Goal: Task Accomplishment & Management: Complete application form

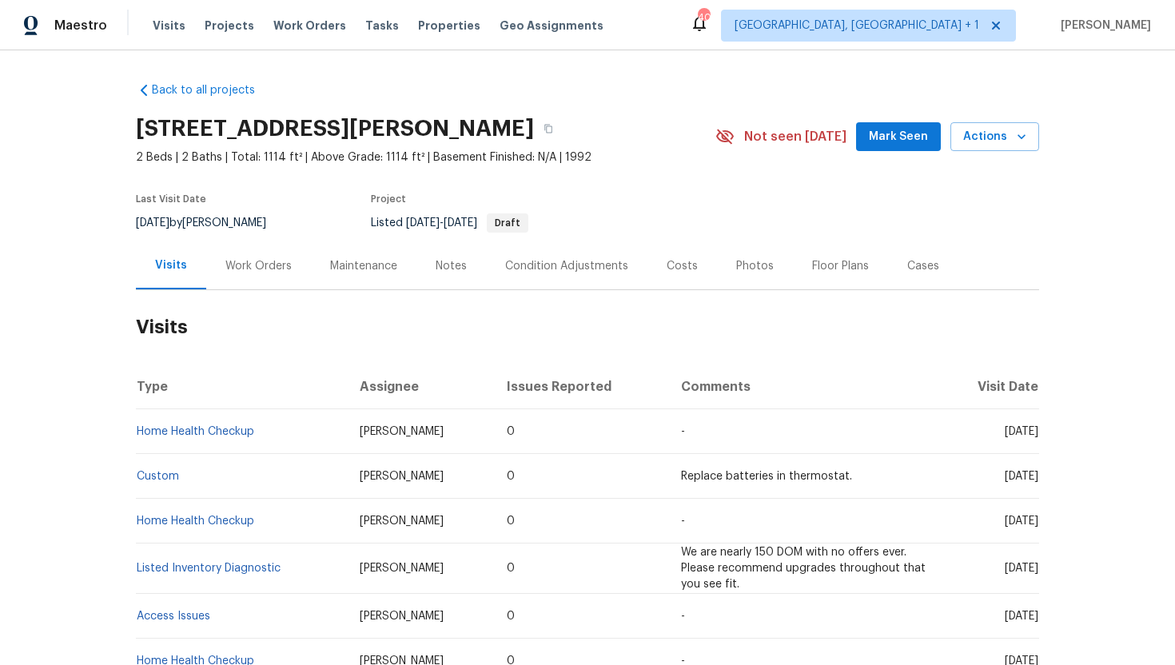
click at [247, 272] on div "Work Orders" at bounding box center [258, 266] width 66 height 16
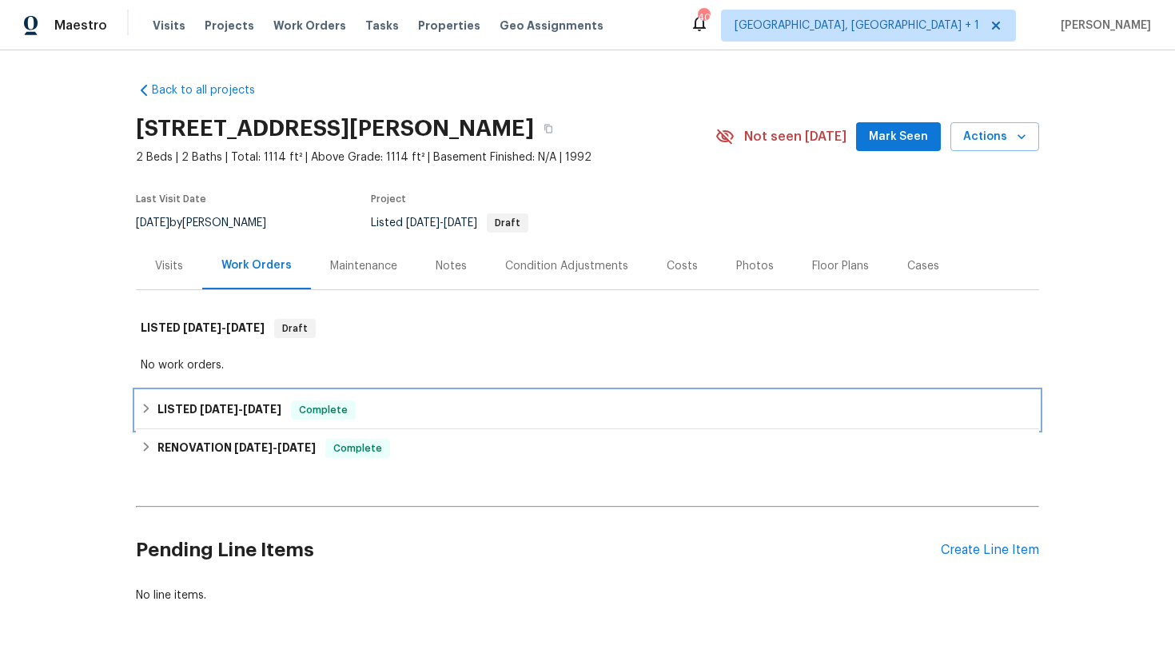
click at [312, 395] on div "LISTED 5/6/25 - 5/12/25 Complete" at bounding box center [587, 410] width 903 height 38
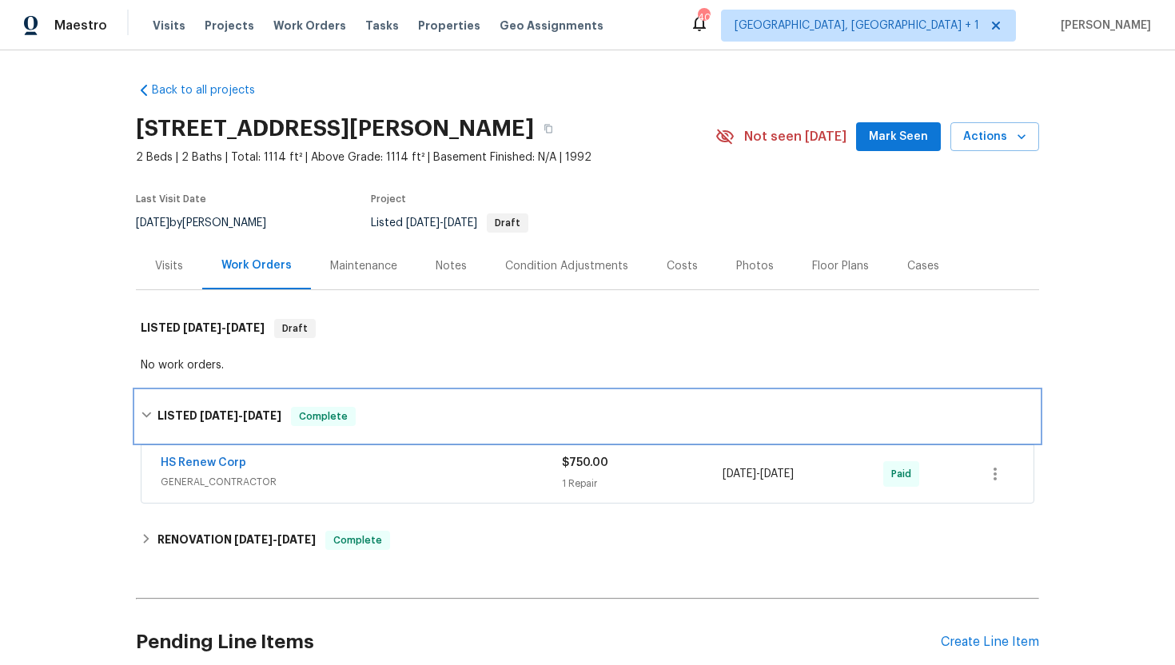
scroll to position [139, 0]
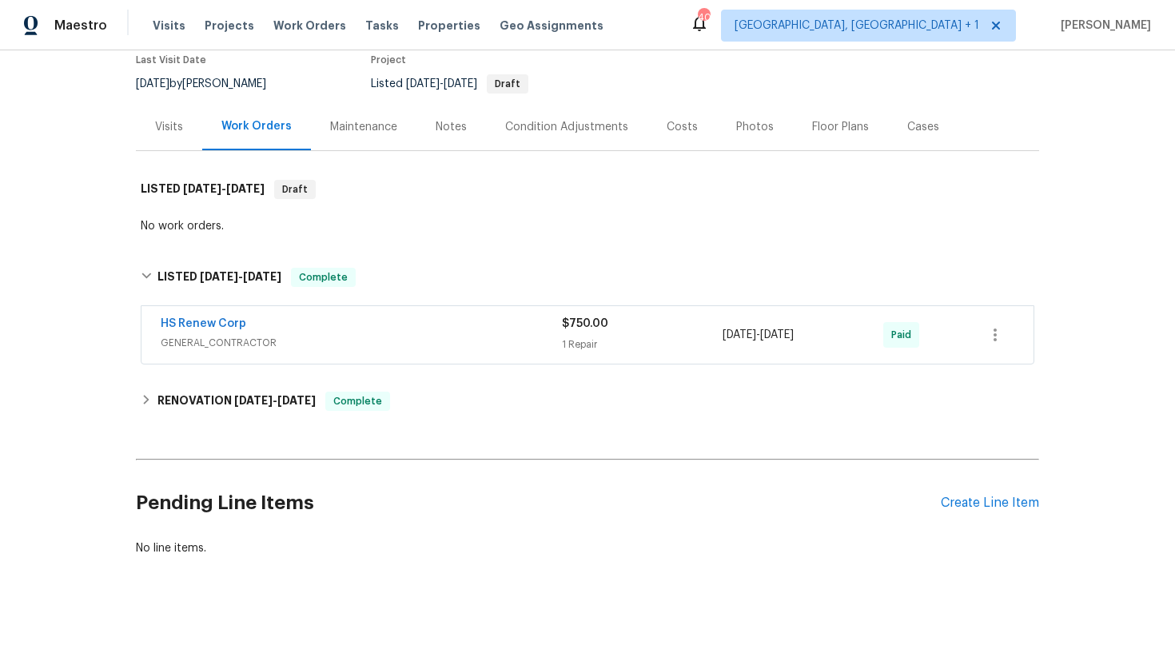
click at [325, 336] on span "GENERAL_CONTRACTOR" at bounding box center [361, 343] width 401 height 16
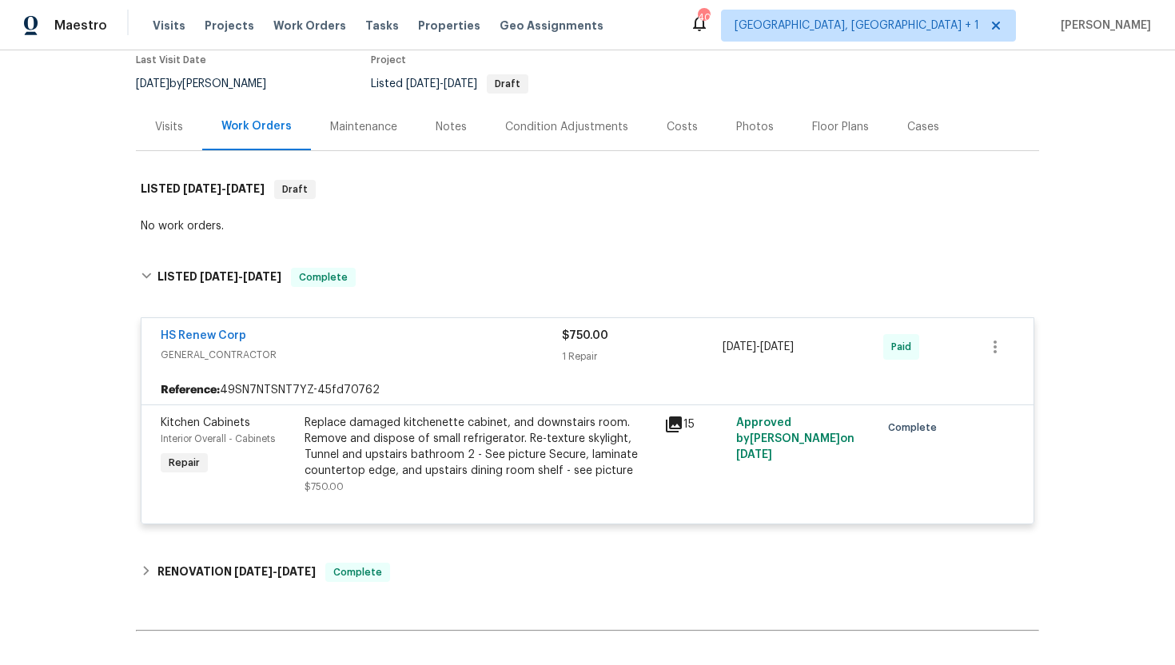
scroll to position [257, 0]
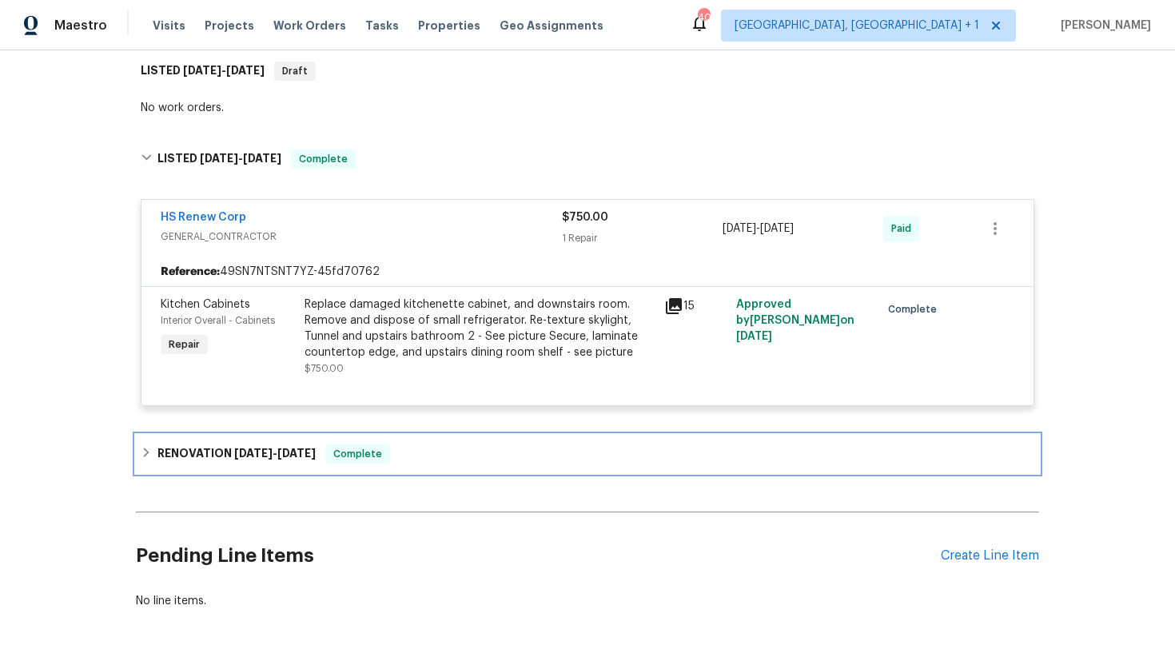
click at [355, 452] on span "Complete" at bounding box center [358, 454] width 62 height 16
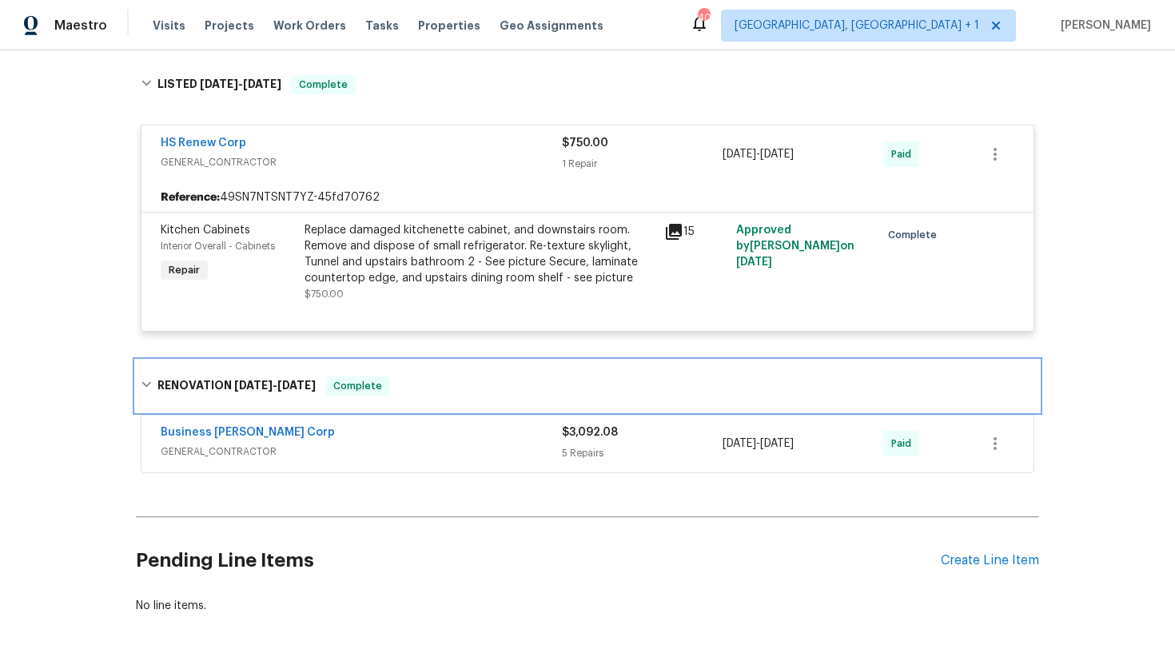
scroll to position [389, 0]
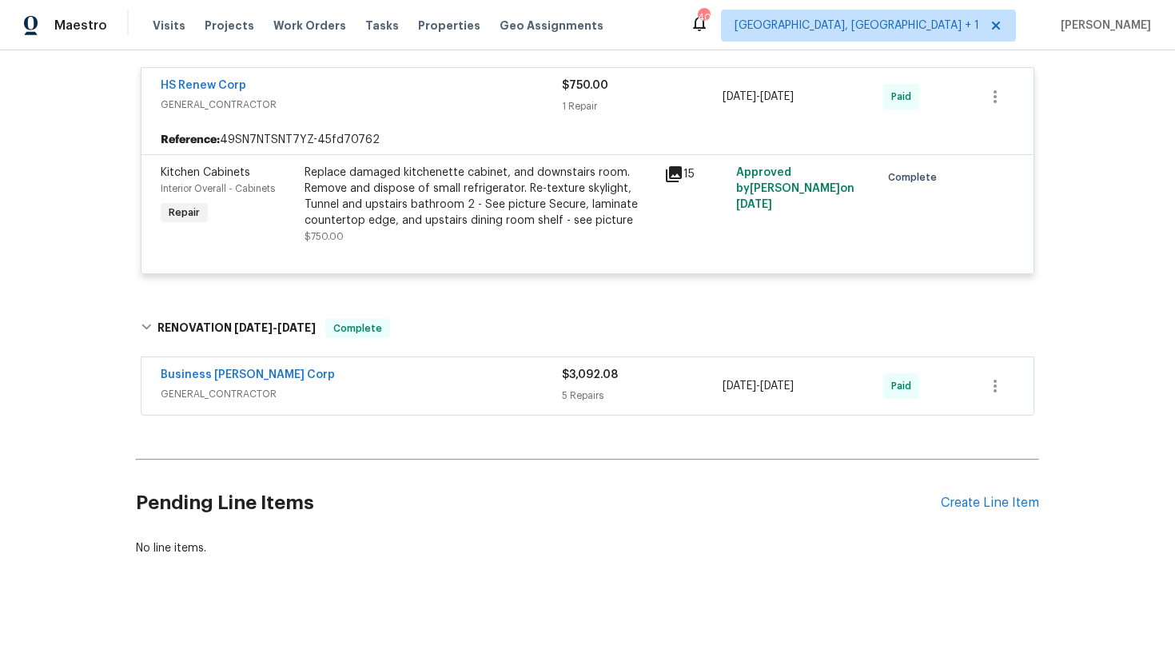
click at [354, 393] on span "GENERAL_CONTRACTOR" at bounding box center [361, 394] width 401 height 16
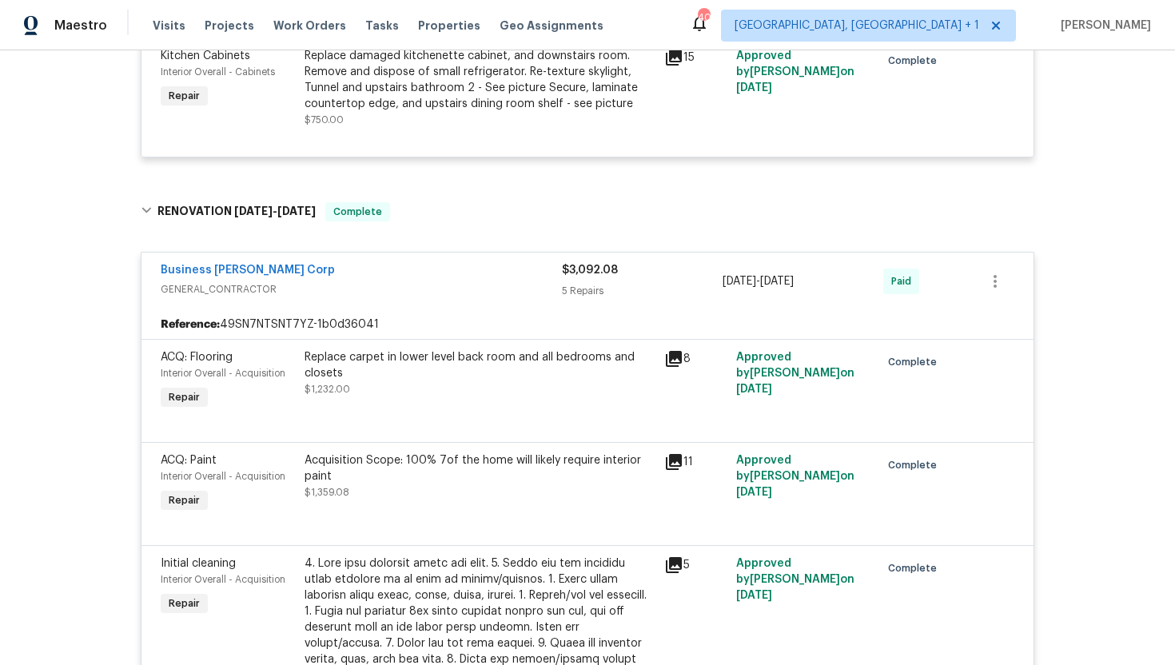
scroll to position [0, 0]
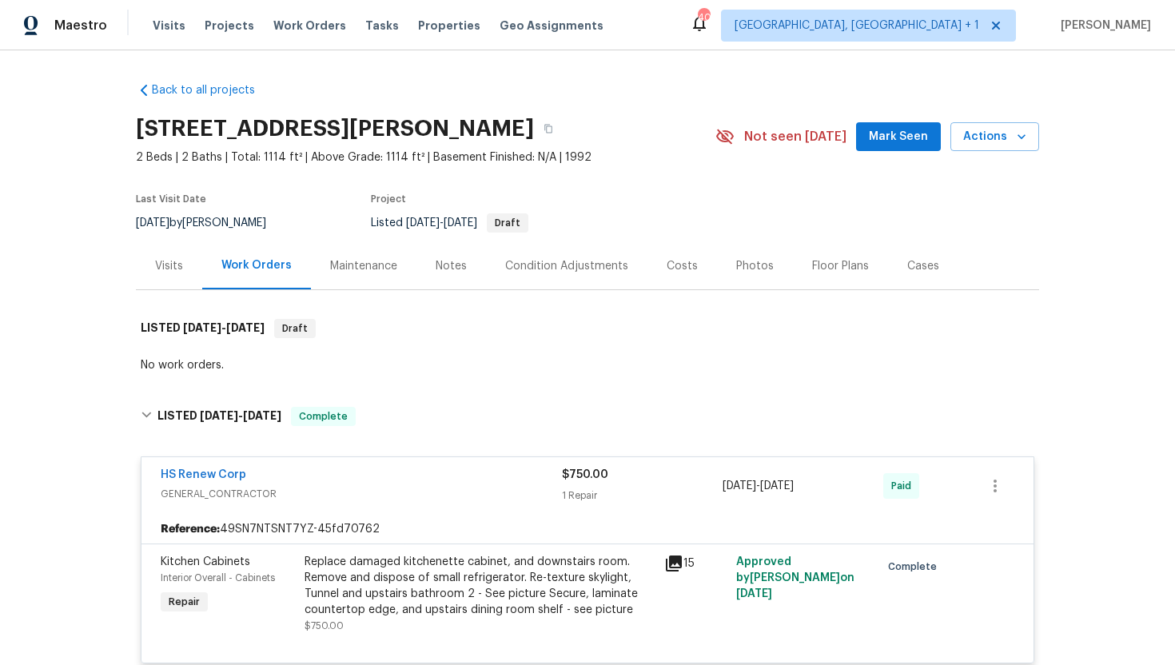
click at [181, 262] on div "Visits" at bounding box center [169, 266] width 28 height 16
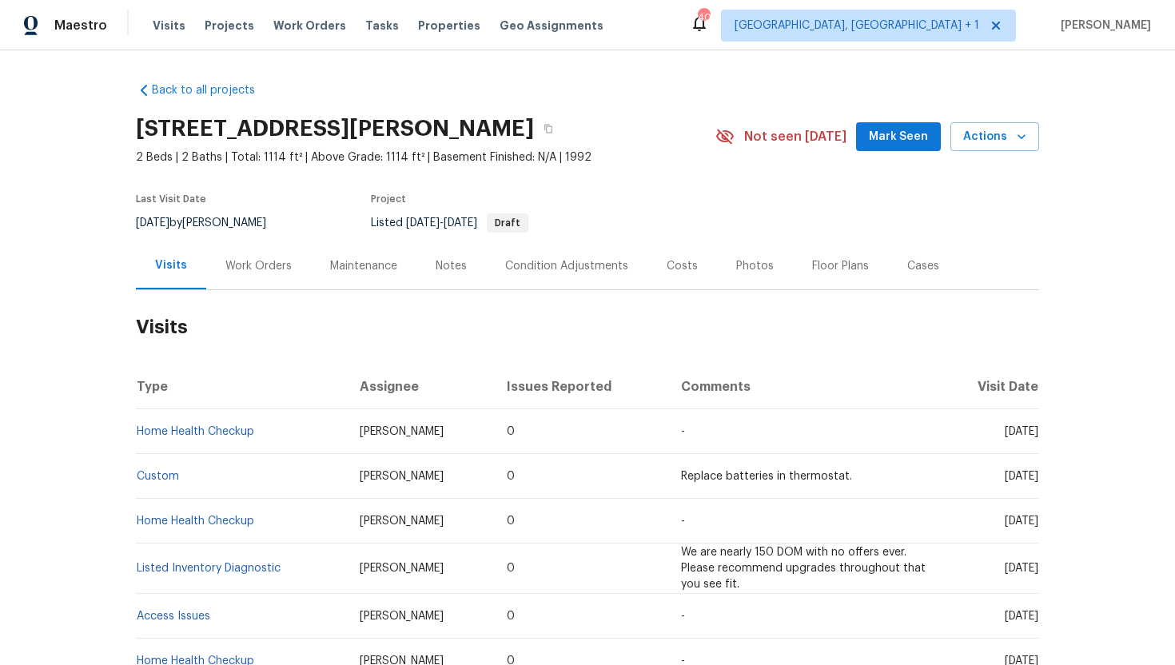
drag, startPoint x: 974, startPoint y: 433, endPoint x: 1037, endPoint y: 434, distance: 63.1
click at [1037, 434] on span "Fri, Sep 05 2025" at bounding box center [1022, 431] width 34 height 11
copy span "Sep 05 2025"
click at [249, 275] on div "Work Orders" at bounding box center [258, 265] width 105 height 47
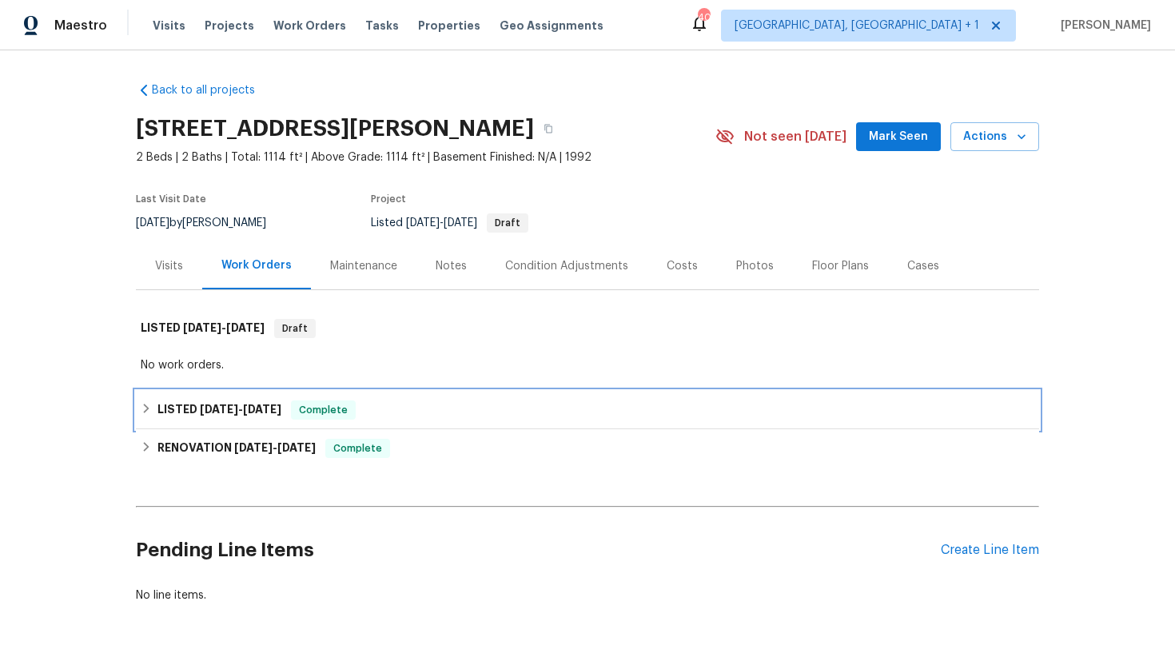
click at [296, 427] on div "LISTED 5/6/25 - 5/12/25 Complete" at bounding box center [587, 410] width 903 height 38
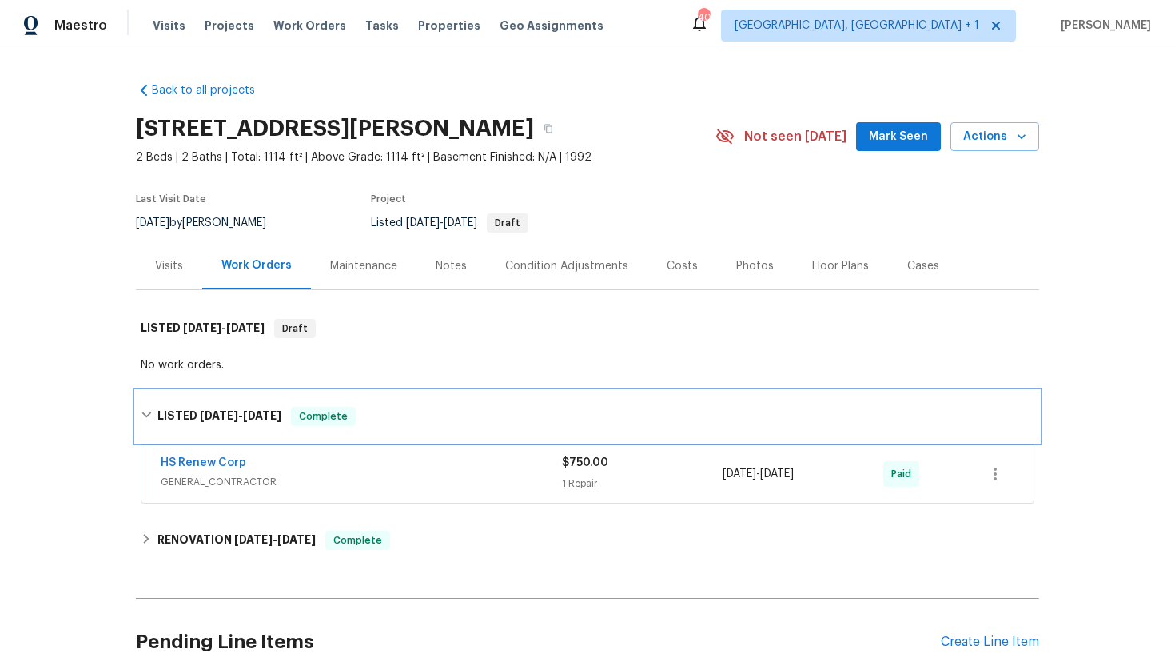
scroll to position [66, 0]
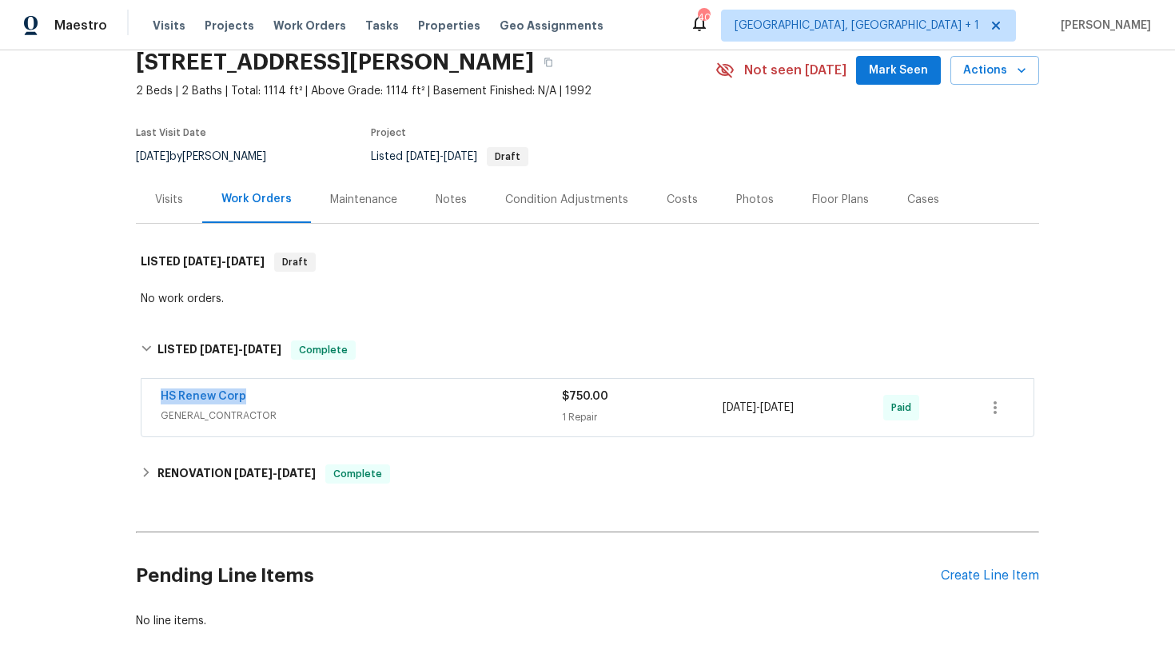
drag, startPoint x: 274, startPoint y: 397, endPoint x: 128, endPoint y: 395, distance: 146.3
click at [128, 395] on div "Back to all projects 2364 Hanover Dr, Dunedin, FL 34698 2 Beds | 2 Baths | Tota…" at bounding box center [587, 357] width 1175 height 615
copy link "HS Renew Corp"
drag, startPoint x: 841, startPoint y: 405, endPoint x: 688, endPoint y: 404, distance: 152.7
click at [688, 404] on div "HS Renew Corp GENERAL_CONTRACTOR $750.00 1 Repair 5/6/2025 - 5/12/2025 Paid" at bounding box center [568, 407] width 815 height 38
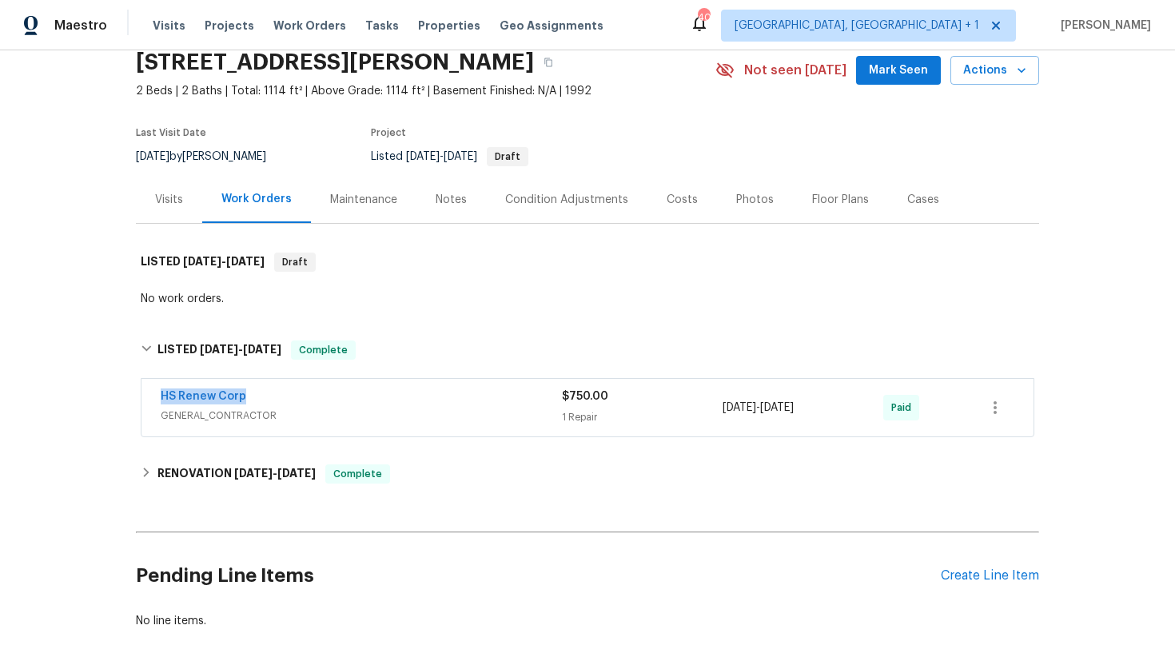
copy div "1 Repair 5/6/2025 - 5/12/2025"
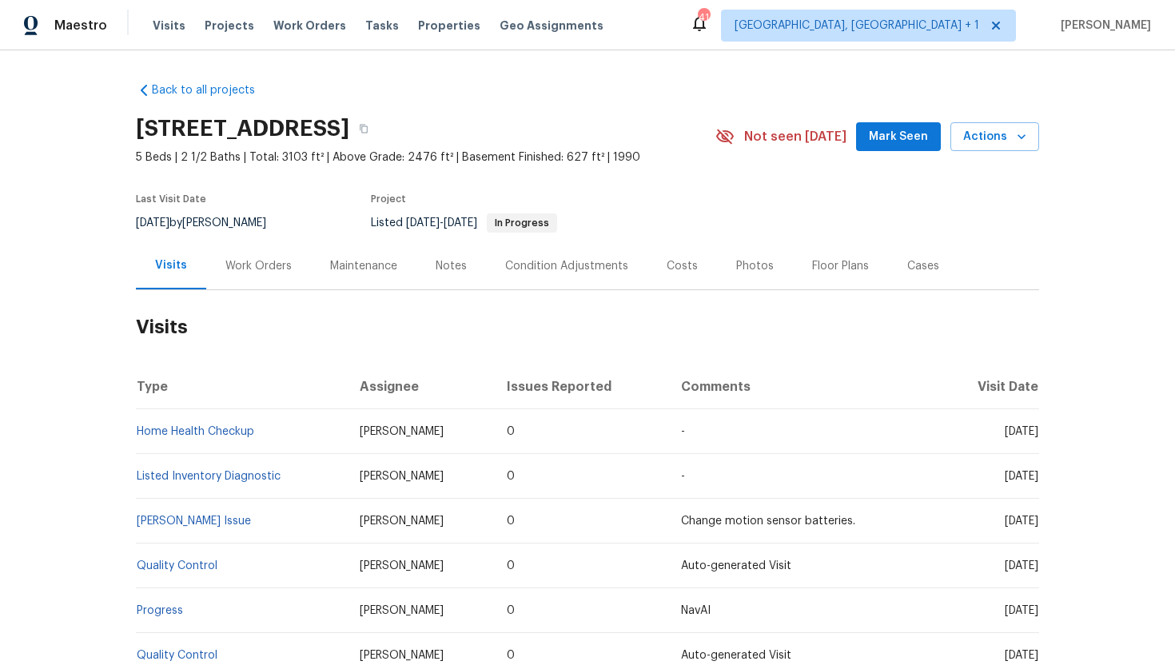
click at [916, 264] on div "Cases" at bounding box center [923, 266] width 32 height 16
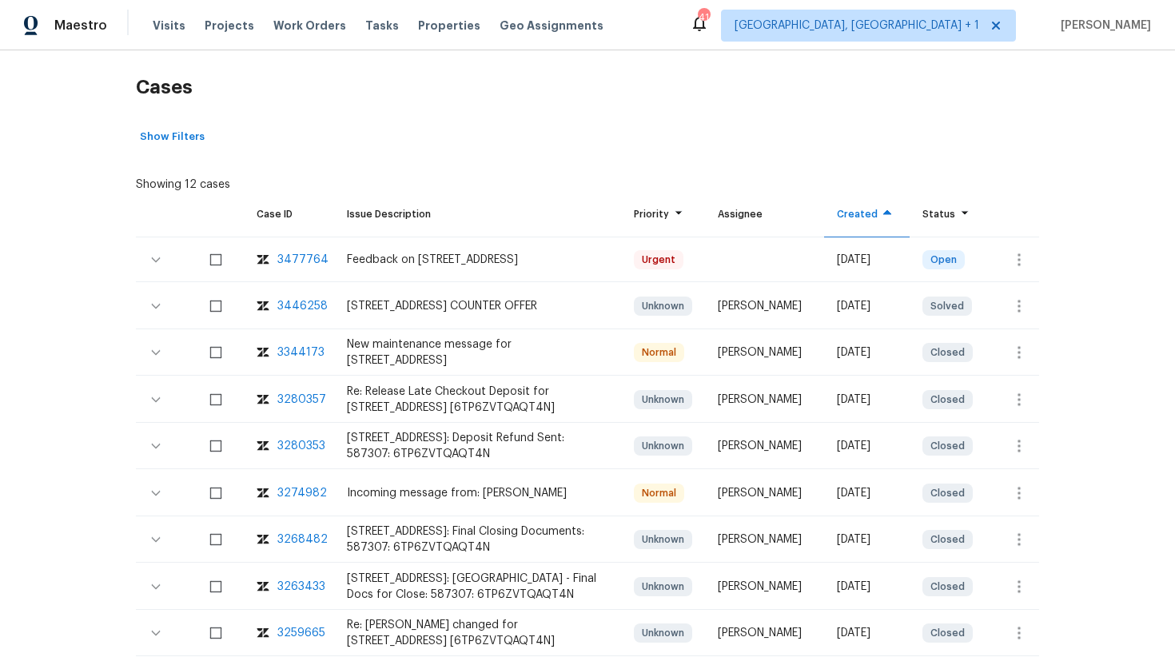
scroll to position [250, 0]
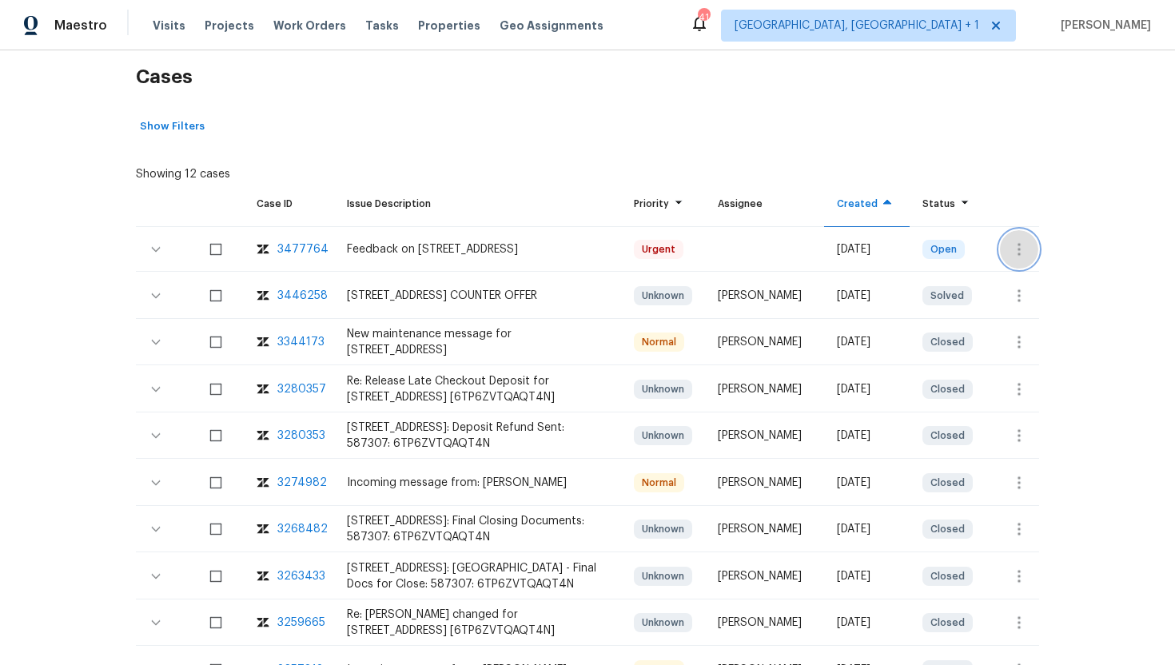
click at [1025, 244] on icon "button" at bounding box center [1018, 249] width 19 height 19
click at [1027, 261] on li "Create a visit" at bounding box center [1080, 249] width 165 height 26
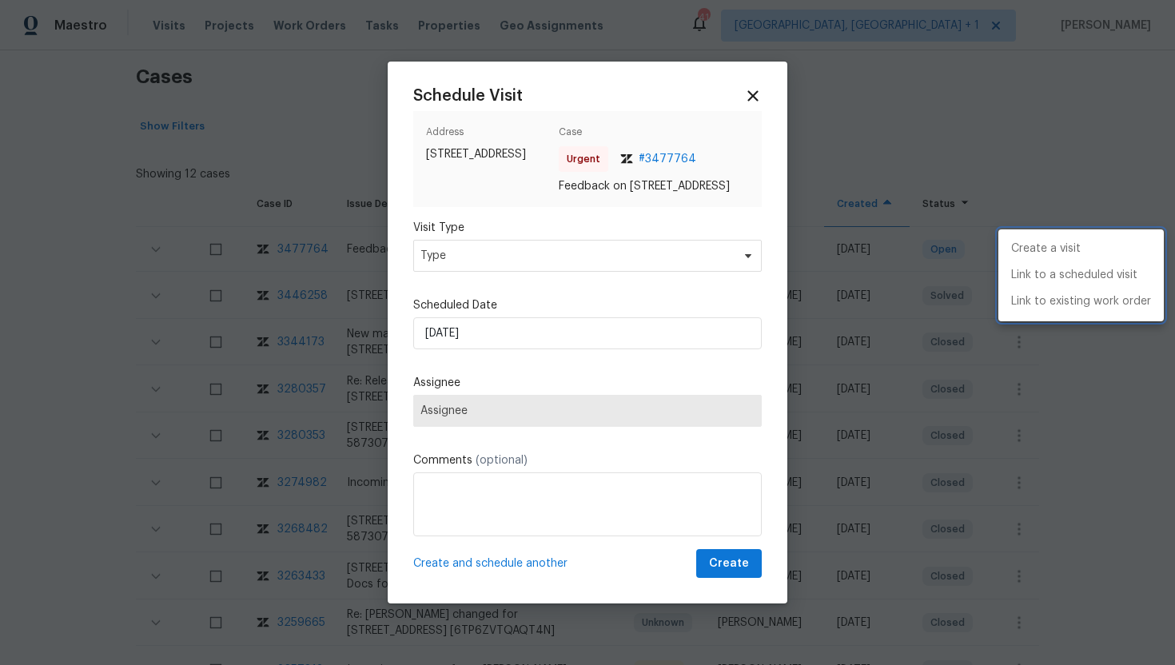
click at [546, 267] on div at bounding box center [587, 332] width 1175 height 665
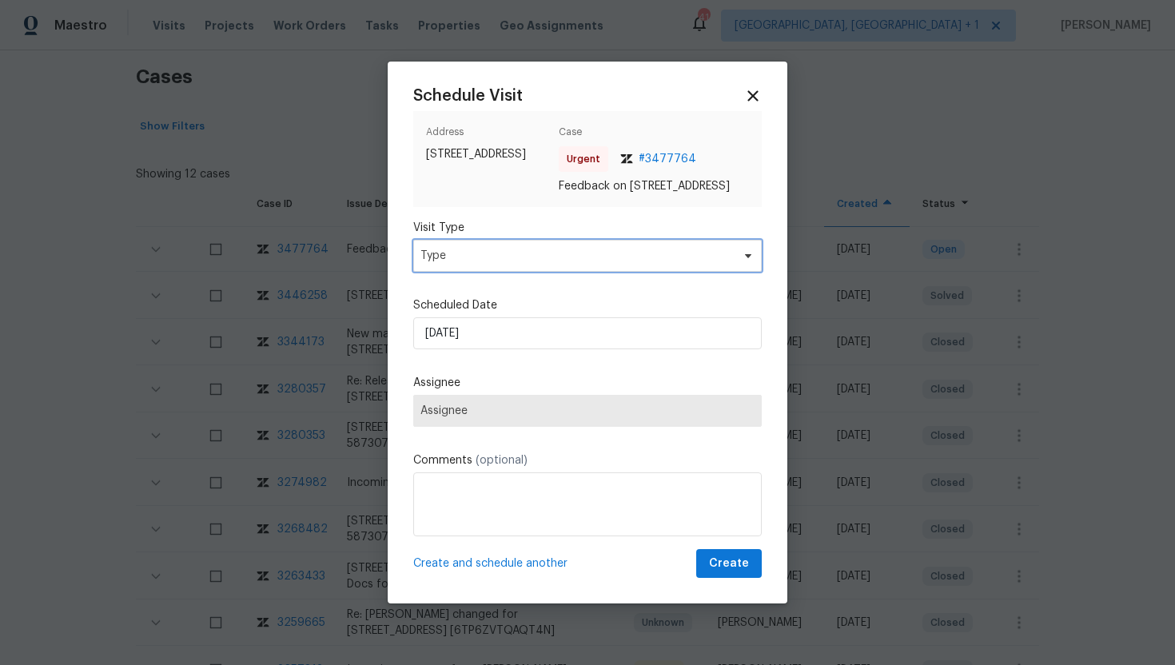
click at [537, 264] on span "Type" at bounding box center [575, 256] width 311 height 16
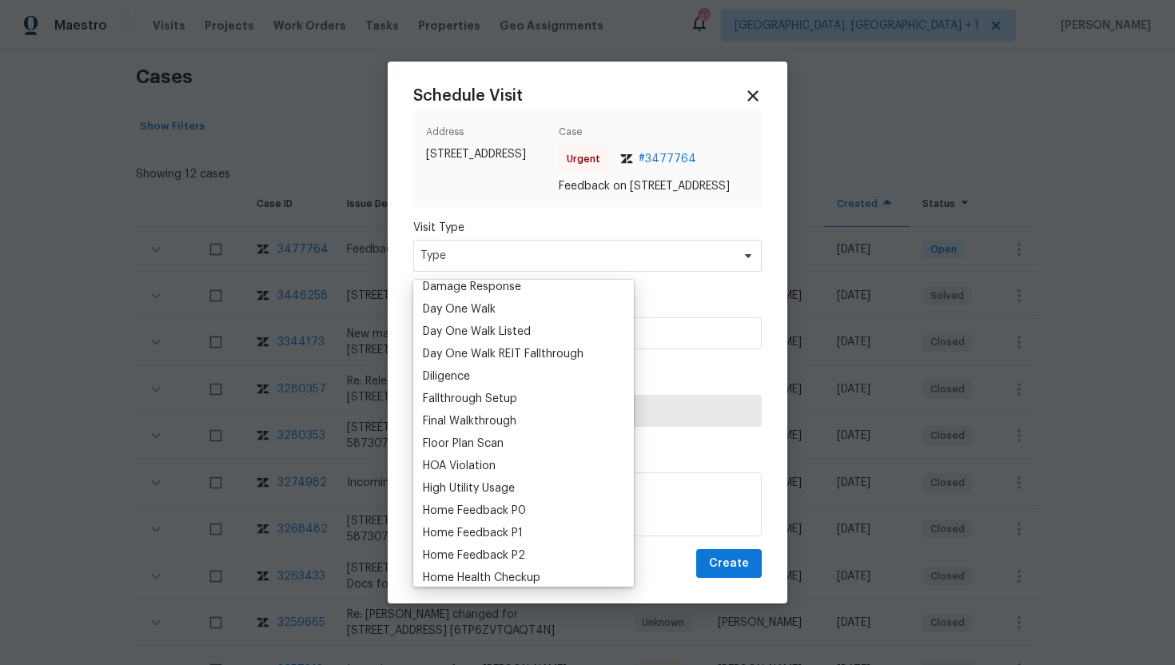
scroll to position [352, 0]
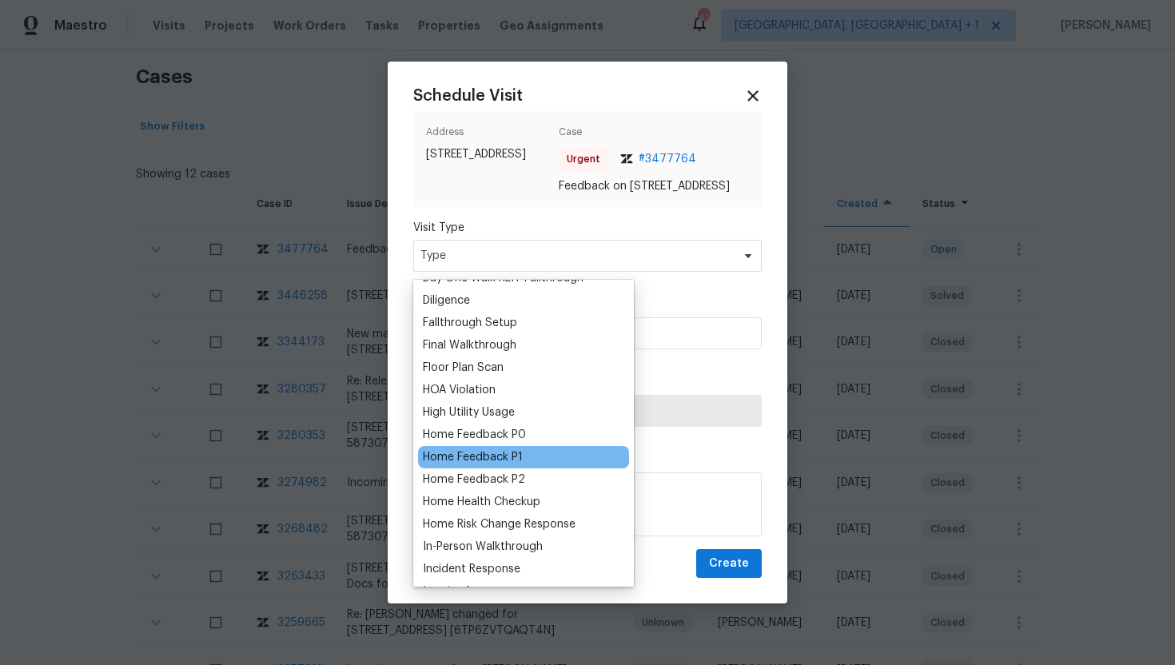
click at [507, 456] on div "Home Feedback P1" at bounding box center [473, 457] width 100 height 16
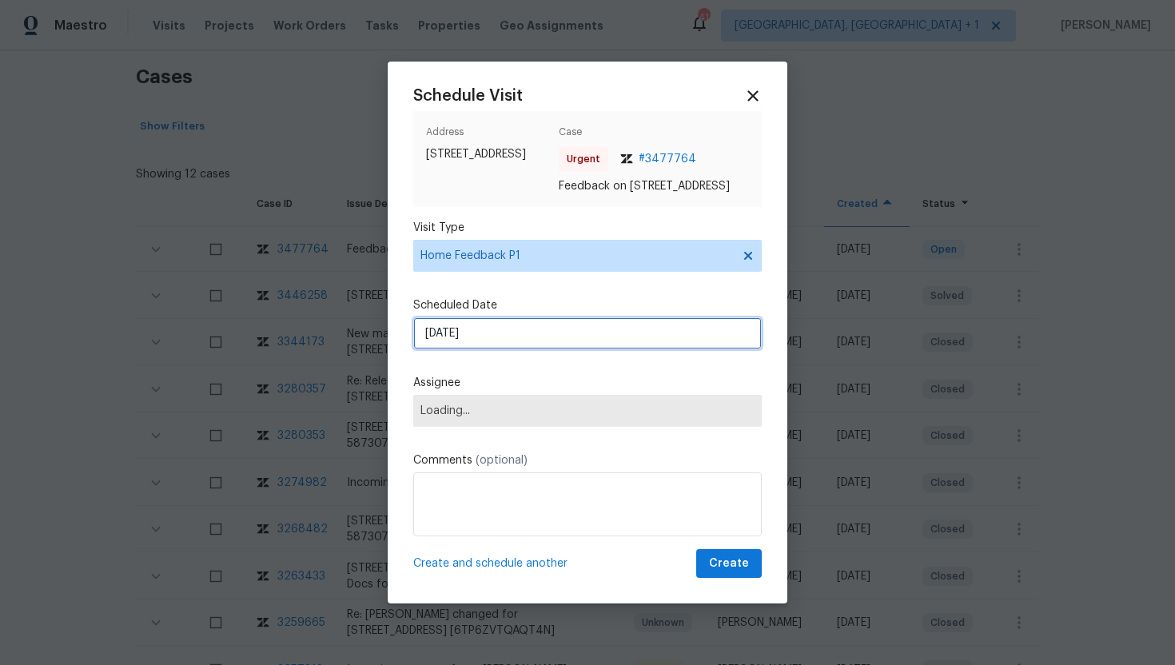
click at [509, 348] on input "[DATE]" at bounding box center [587, 333] width 348 height 32
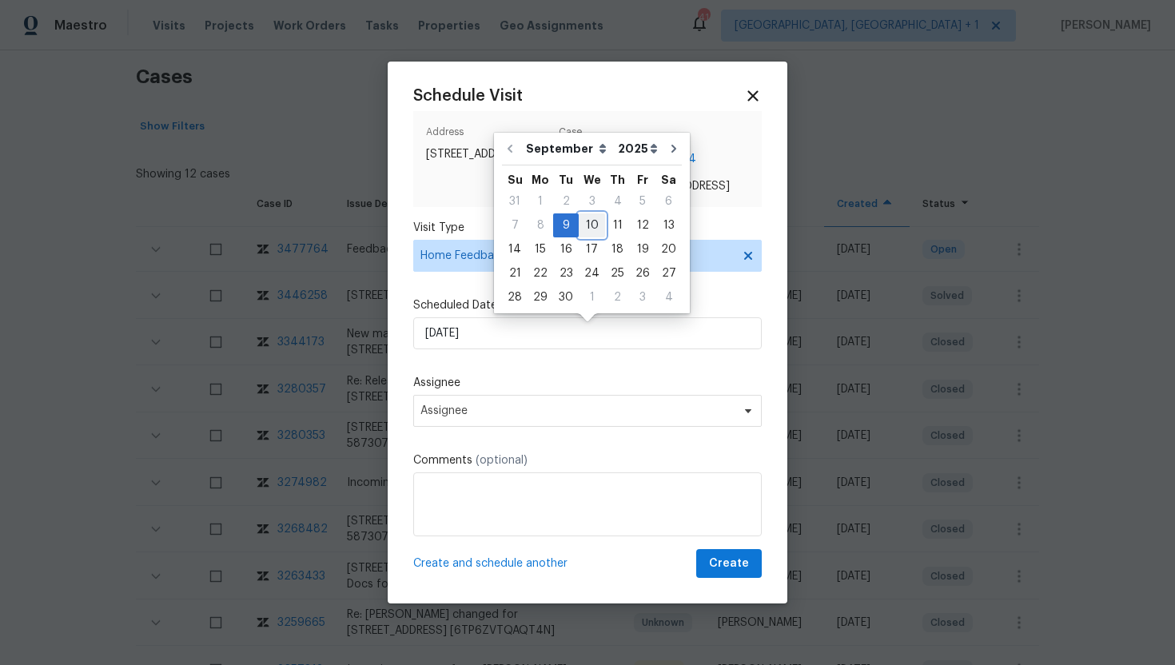
click at [584, 227] on div "10" at bounding box center [592, 225] width 26 height 22
type input "[DATE]"
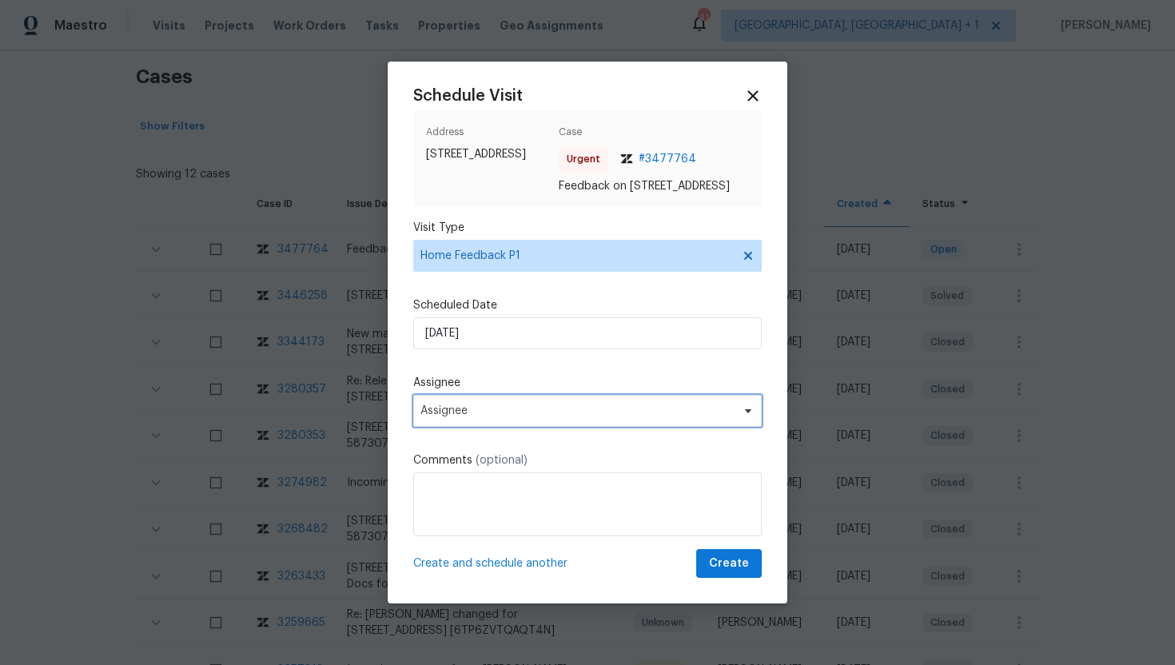
click at [509, 413] on span "Assignee" at bounding box center [576, 410] width 313 height 13
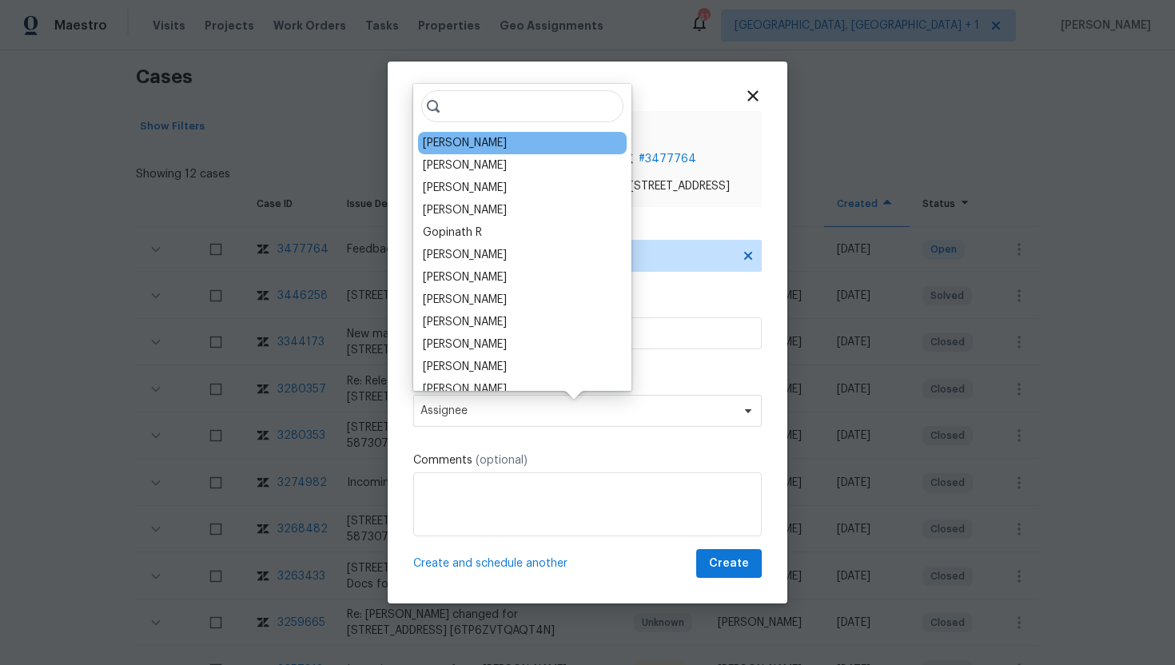
click at [464, 145] on div "[PERSON_NAME]" at bounding box center [465, 143] width 84 height 16
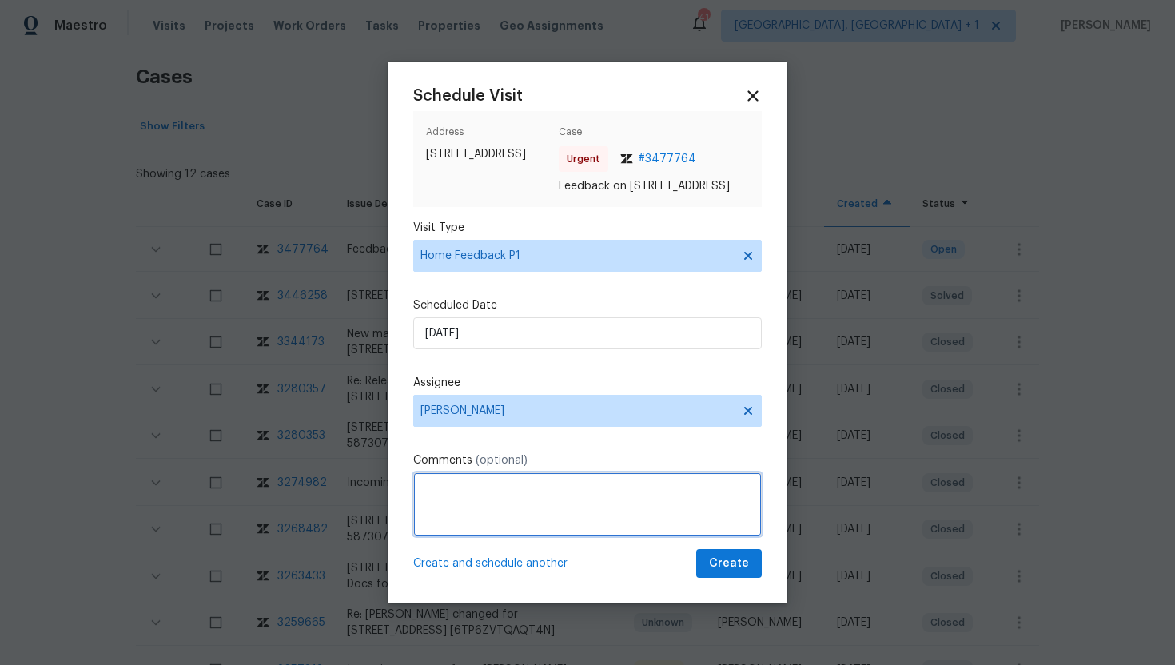
click at [457, 512] on textarea at bounding box center [587, 504] width 348 height 64
paste textarea "Feedback Message: Agent reported that the front door isn't locking properly."
type textarea "Feedback Message: Agent reported that the front door isn't locking properly."
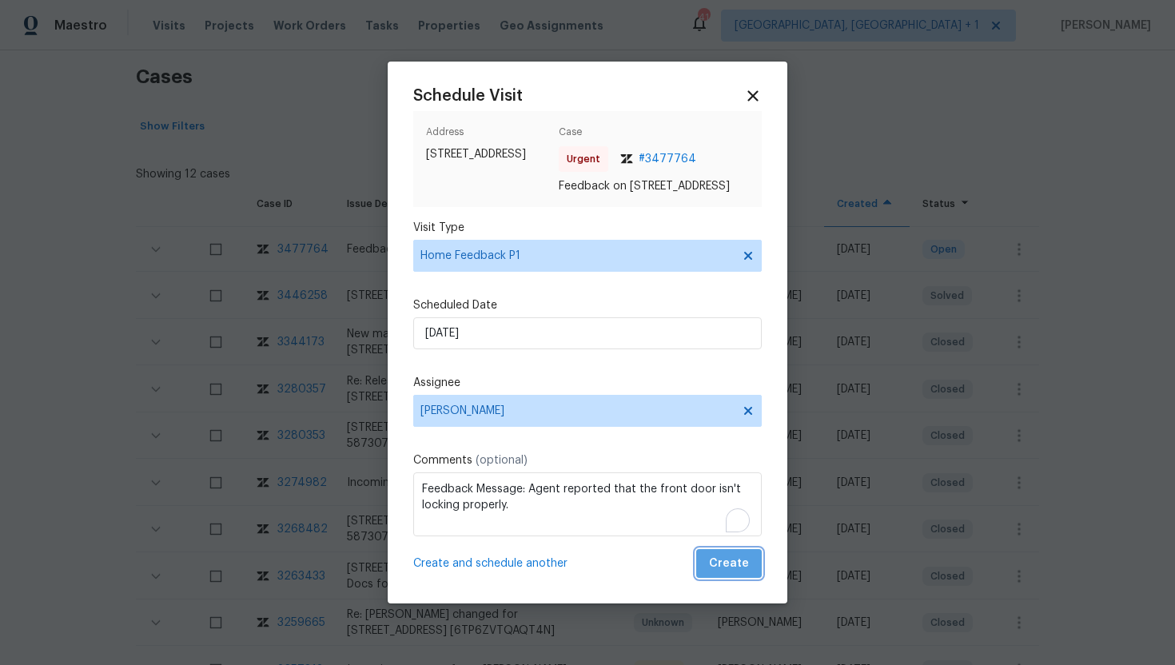
click at [750, 565] on button "Create" at bounding box center [729, 564] width 66 height 30
click at [213, 124] on div at bounding box center [587, 332] width 1175 height 665
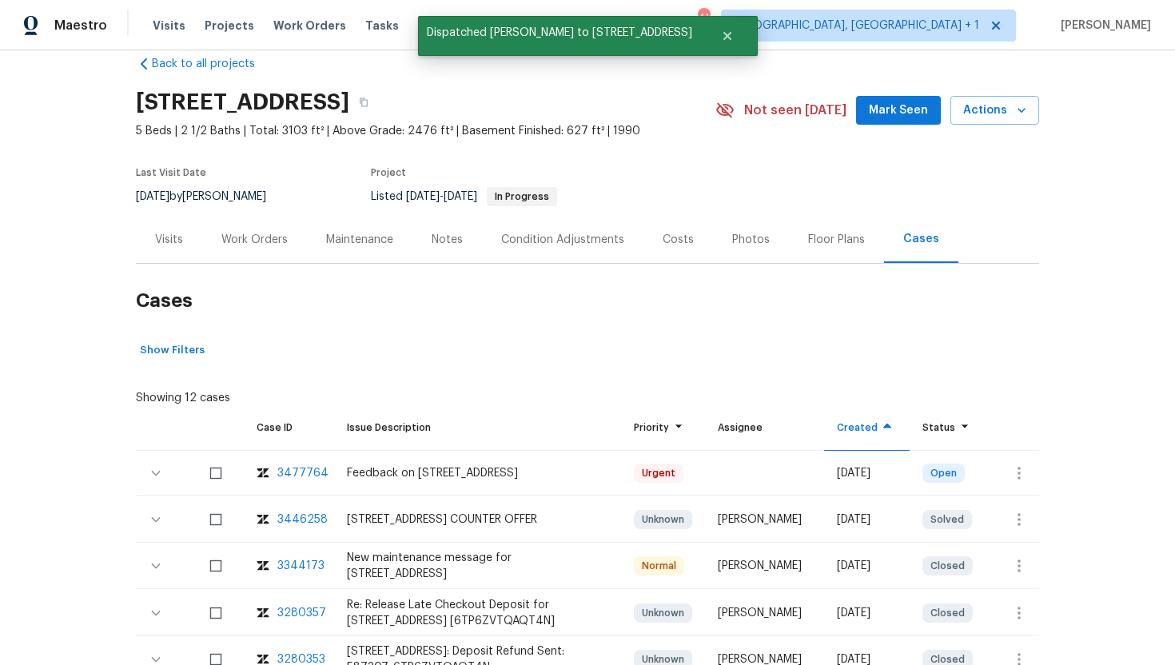
scroll to position [0, 0]
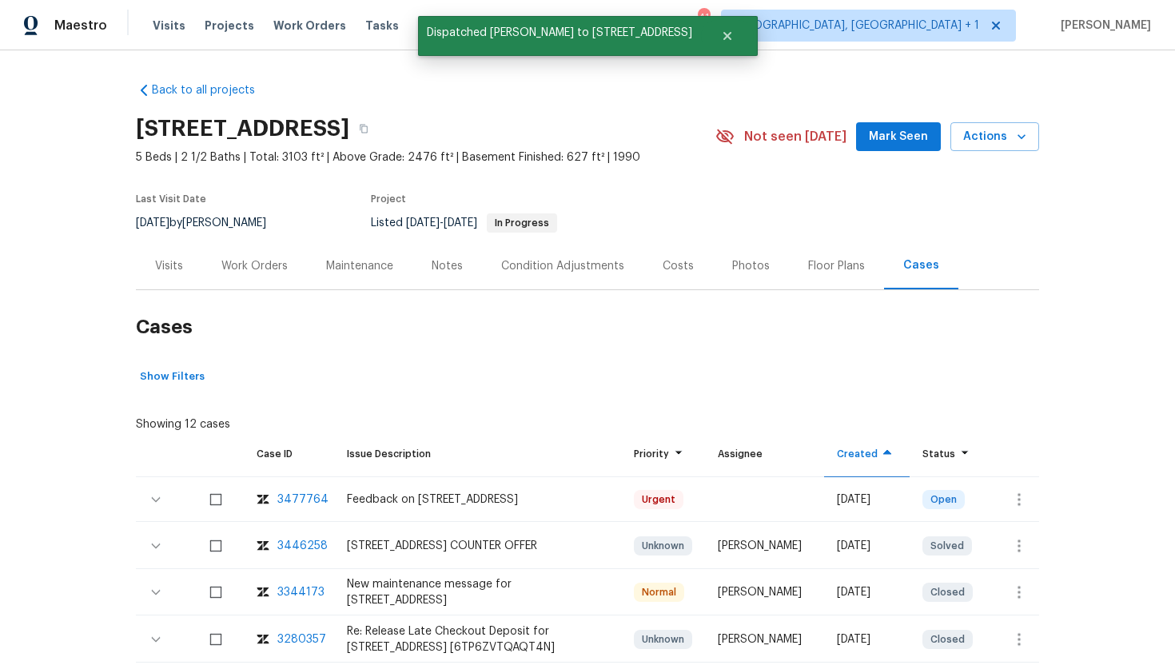
click at [183, 265] on div "Visits" at bounding box center [169, 265] width 66 height 47
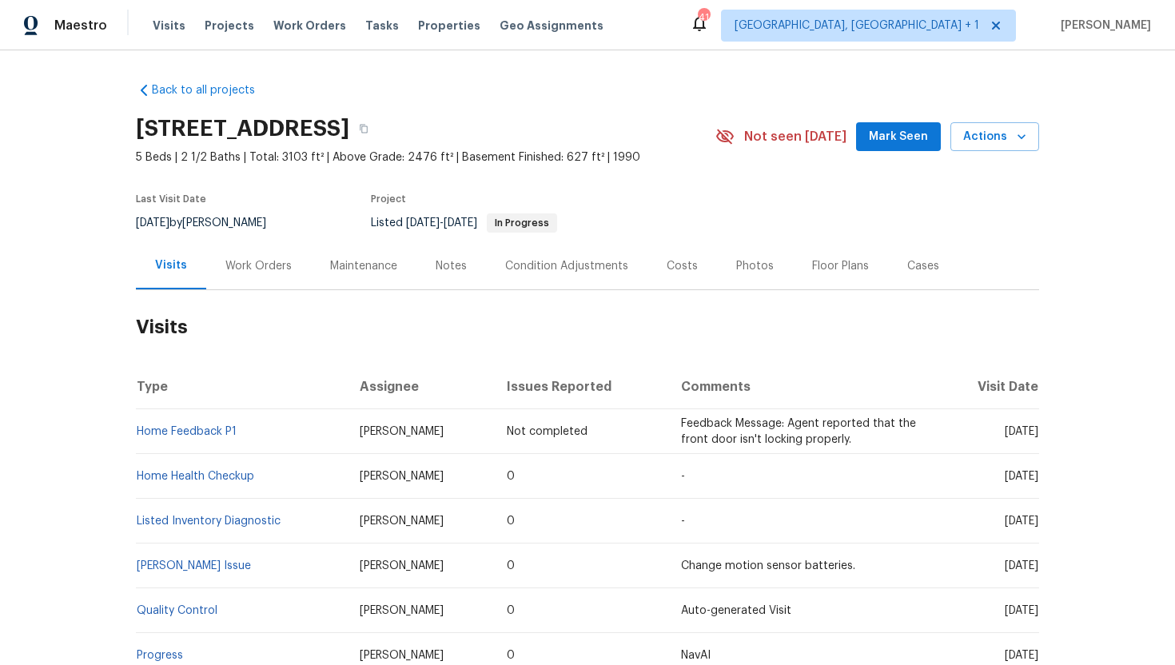
drag, startPoint x: 413, startPoint y: 433, endPoint x: 308, endPoint y: 432, distance: 105.5
click at [347, 432] on td "[PERSON_NAME]" at bounding box center [420, 431] width 147 height 45
copy span "[PERSON_NAME]"
click at [1002, 460] on td "[DATE]" at bounding box center [989, 476] width 100 height 45
drag, startPoint x: 972, startPoint y: 477, endPoint x: 1037, endPoint y: 483, distance: 65.8
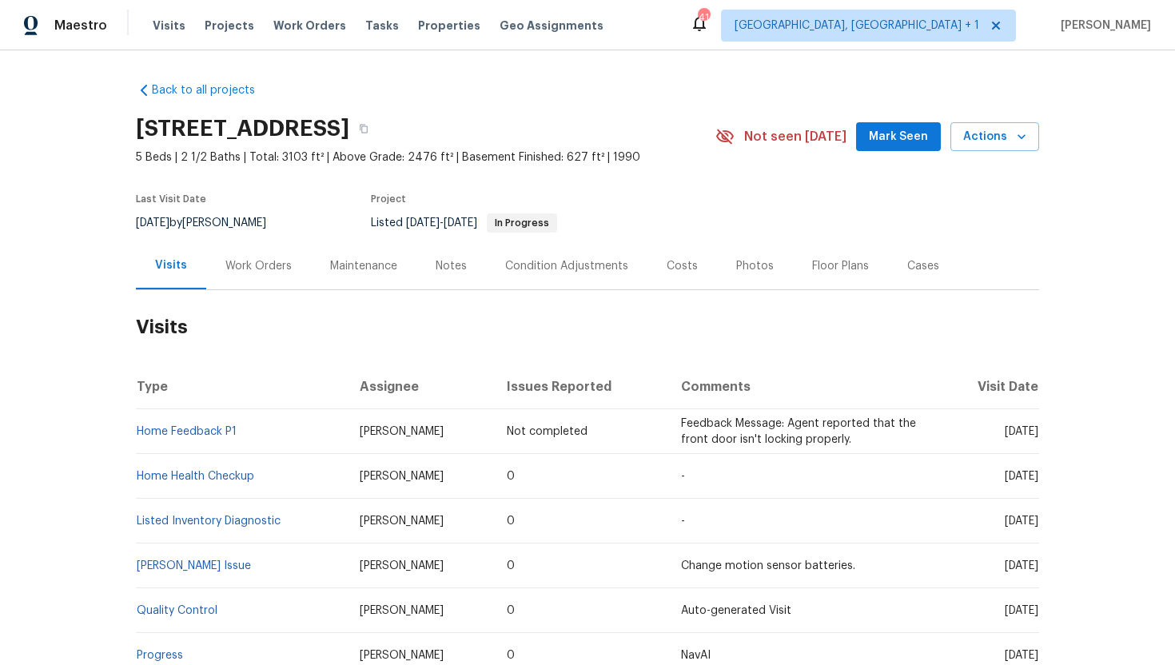
click at [1037, 483] on td "[DATE]" at bounding box center [989, 476] width 100 height 45
copy span "[DATE]"
click at [265, 266] on div "Work Orders" at bounding box center [258, 266] width 66 height 16
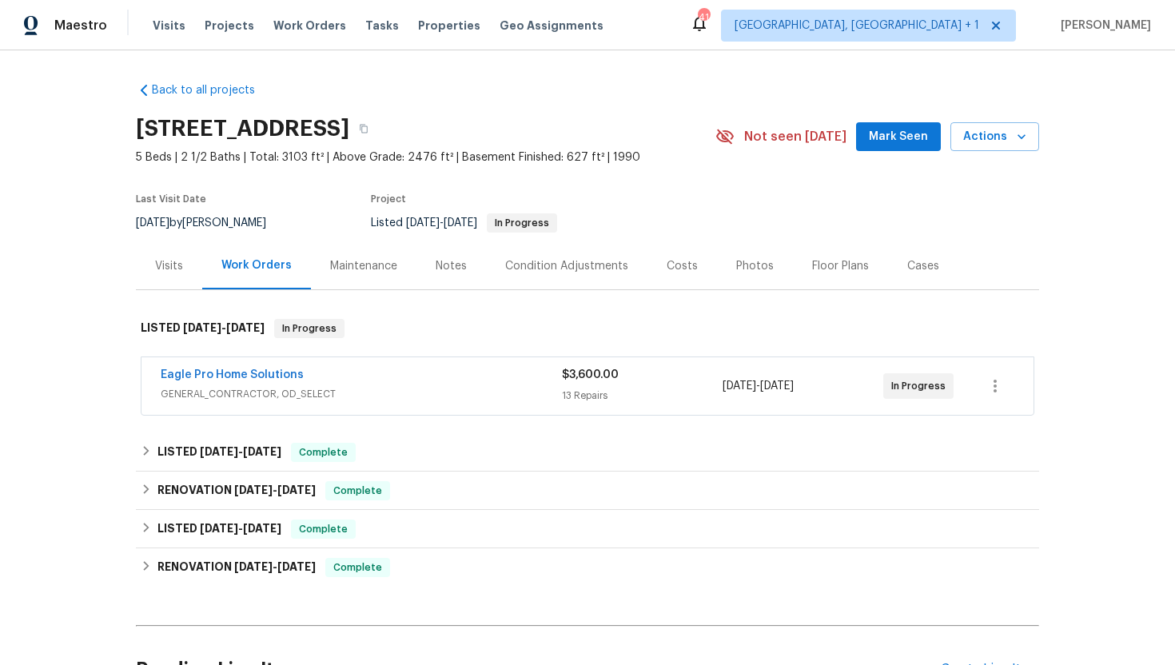
click at [305, 407] on div "Eagle Pro Home Solutions GENERAL_CONTRACTOR, OD_SELECT $3,600.00 13 Repairs [DA…" at bounding box center [587, 386] width 892 height 58
click at [307, 392] on span "GENERAL_CONTRACTOR, OD_SELECT" at bounding box center [361, 394] width 401 height 16
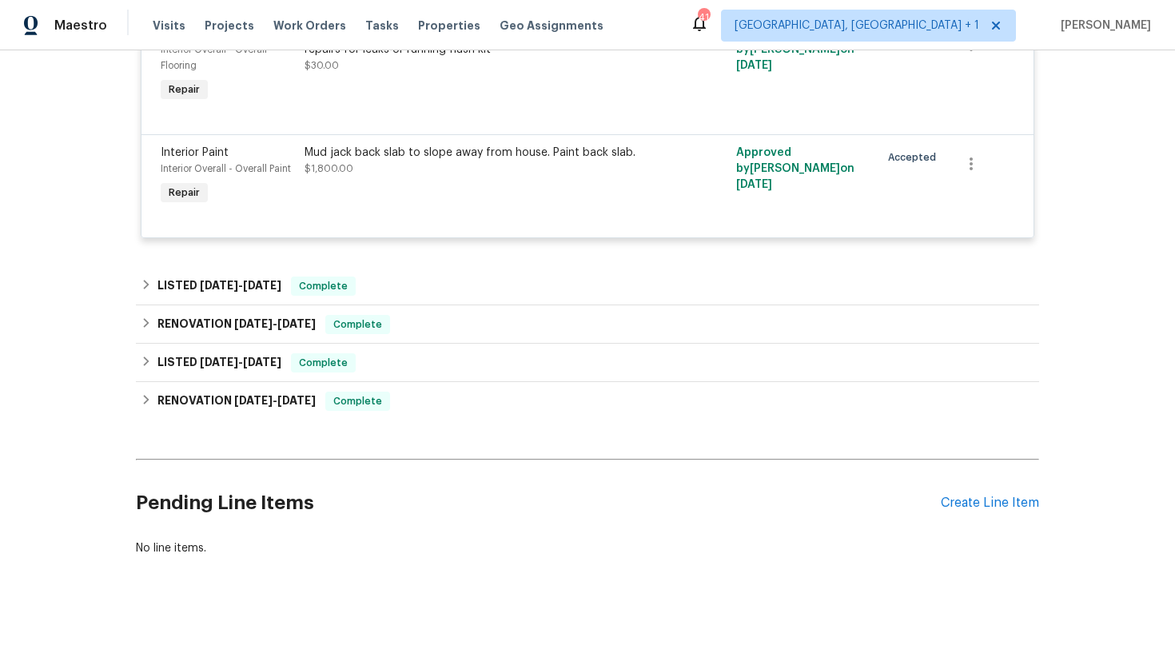
scroll to position [1842, 0]
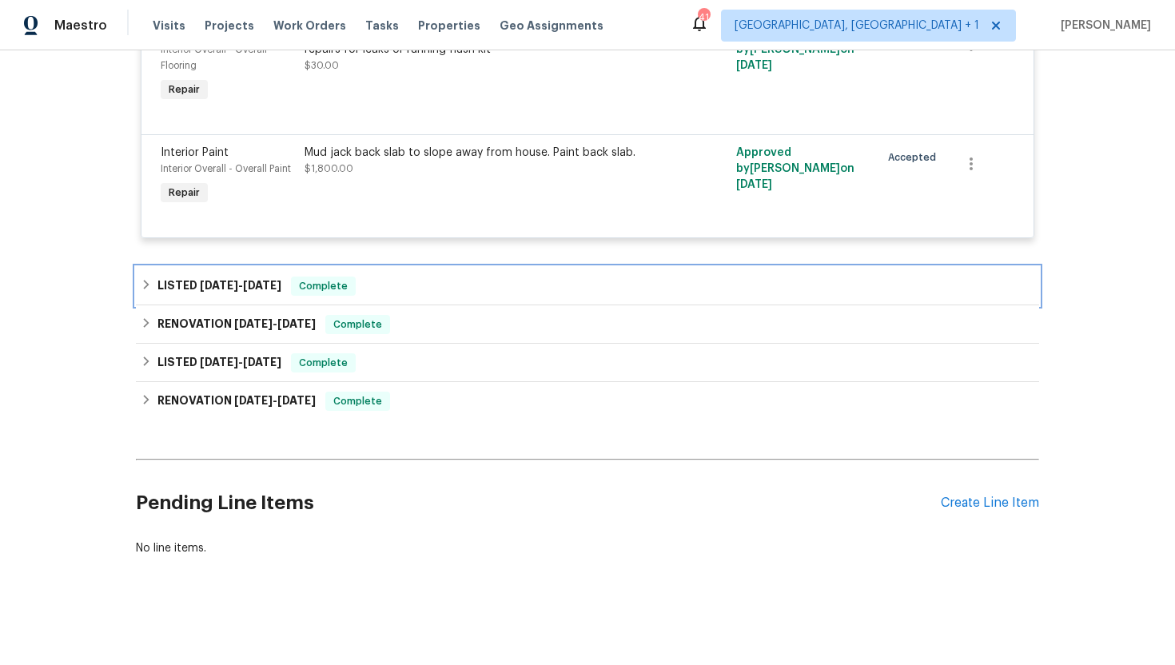
click at [324, 287] on span "Complete" at bounding box center [324, 286] width 62 height 16
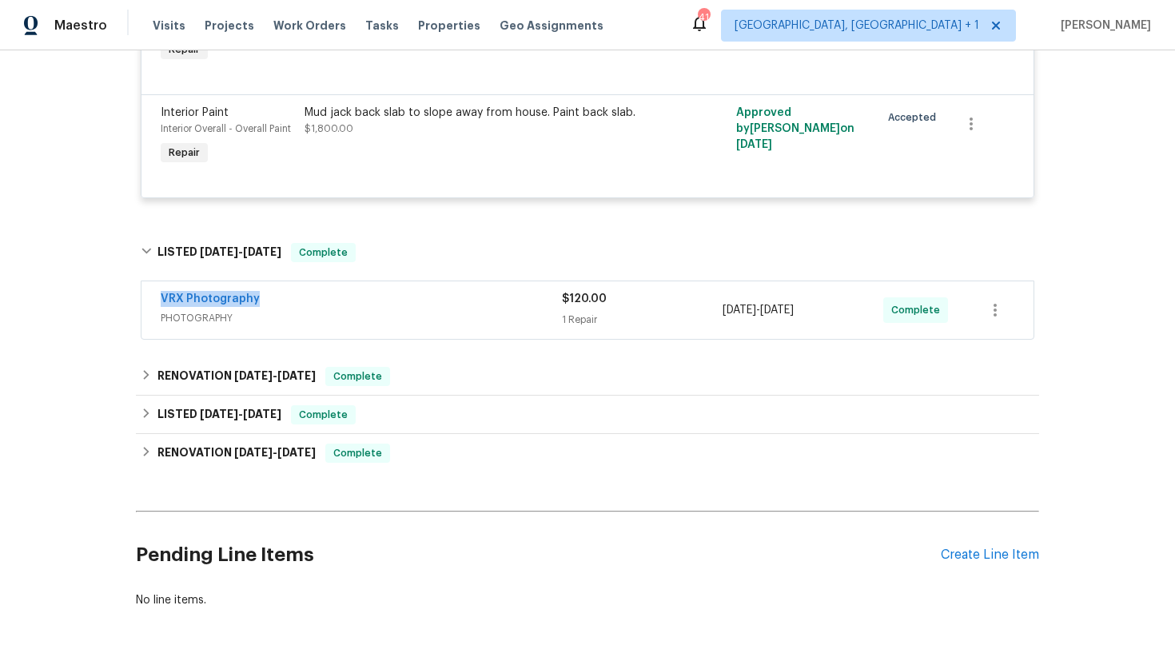
copy link "VRX Photography"
drag, startPoint x: 269, startPoint y: 340, endPoint x: 160, endPoint y: 336, distance: 109.5
click at [159, 336] on div "VRX Photography PHOTOGRAPHY $120.00 1 Repair [DATE] - [DATE] Complete" at bounding box center [587, 310] width 892 height 58
drag, startPoint x: 839, startPoint y: 356, endPoint x: 695, endPoint y: 356, distance: 144.7
click at [694, 329] on div "VRX Photography PHOTOGRAPHY $120.00 1 Repair [DATE] - [DATE] Complete" at bounding box center [568, 310] width 815 height 38
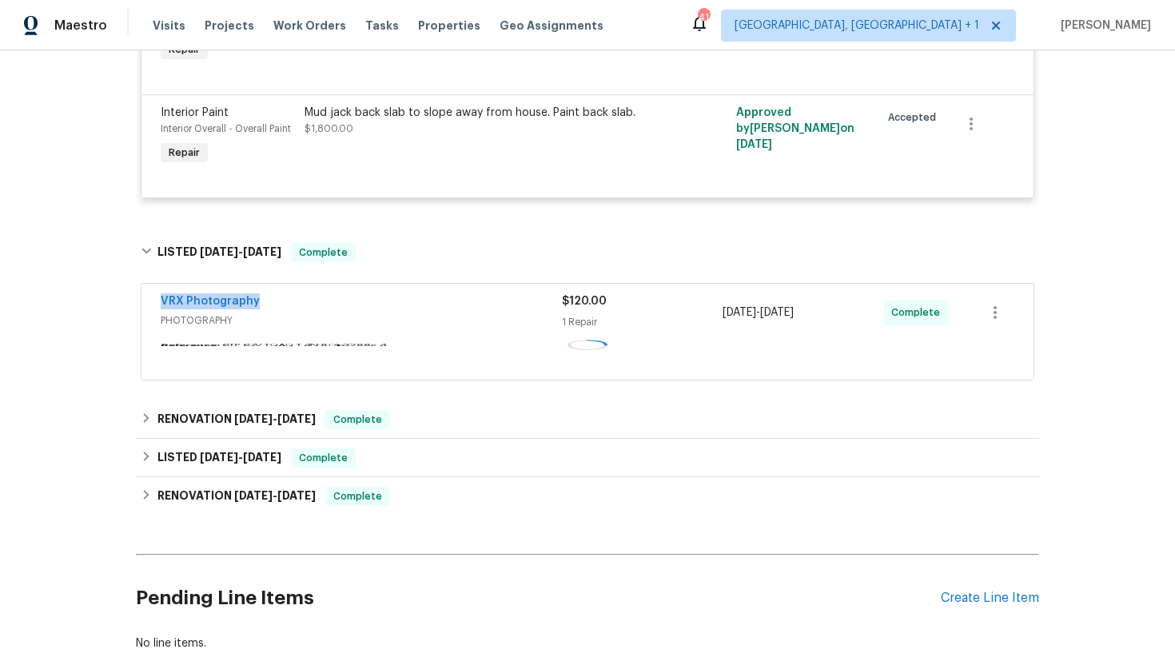
copy div "[DATE] - [DATE]"
